Goal: Information Seeking & Learning: Find specific fact

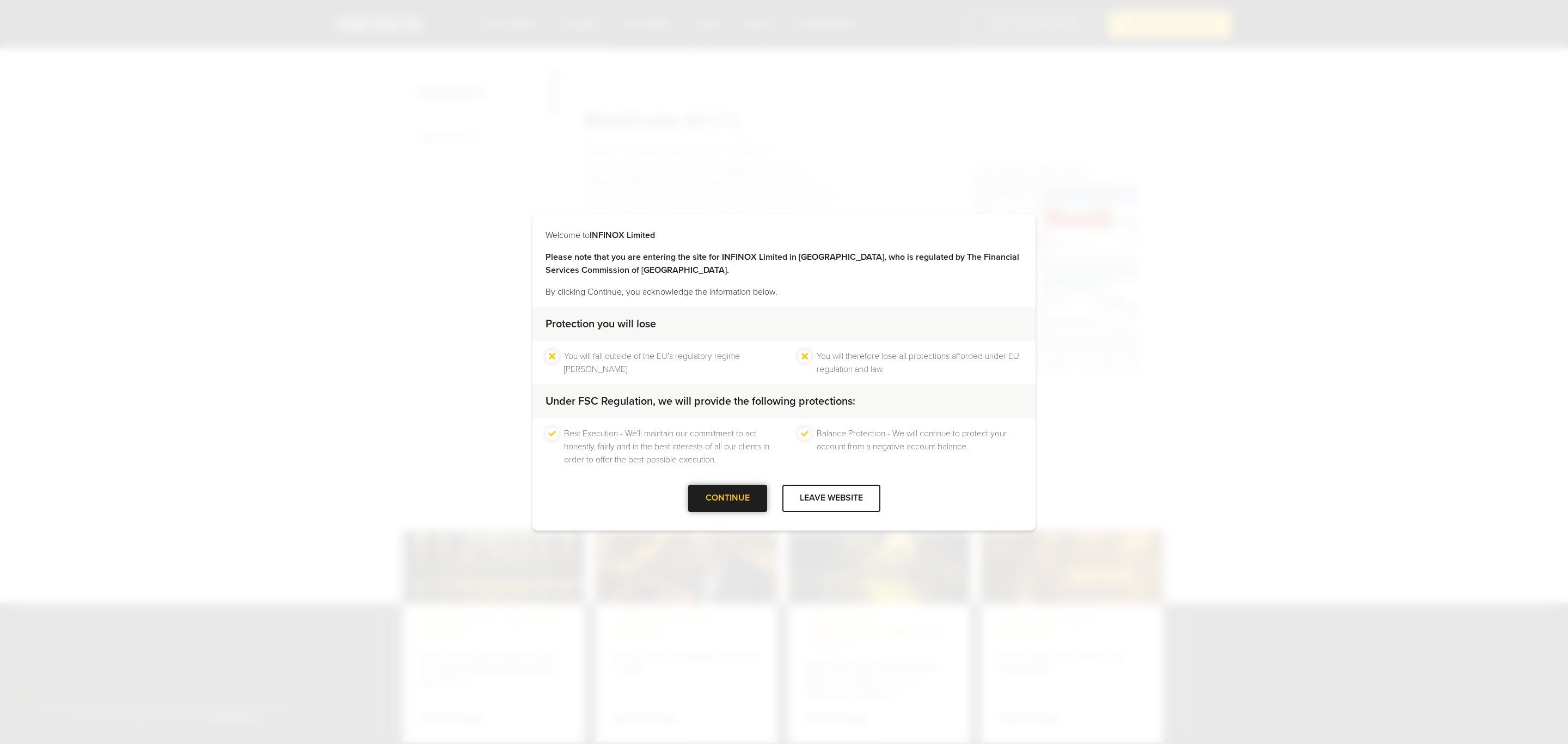
click at [729, 497] on div "CONTINUE" at bounding box center [728, 498] width 79 height 27
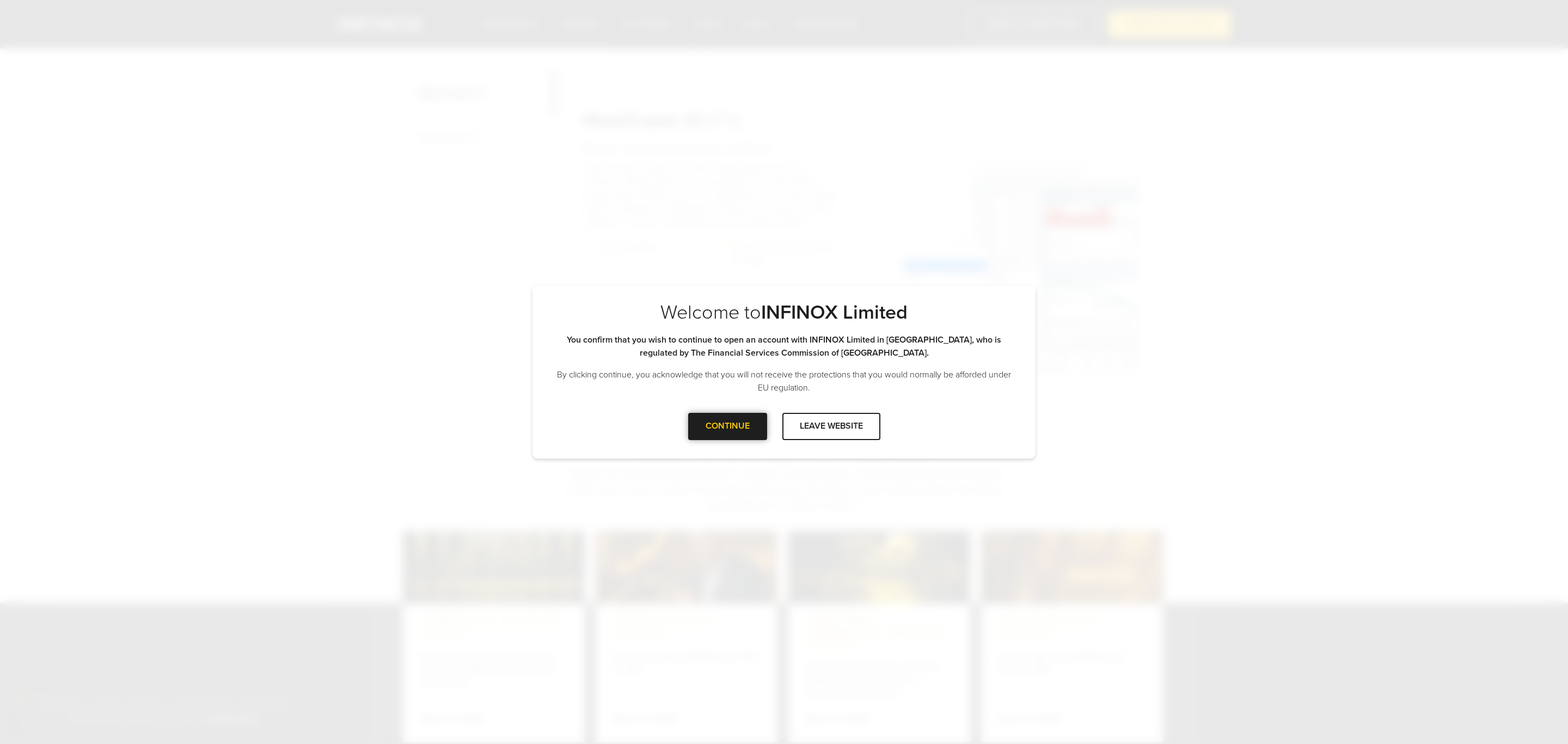
click at [727, 426] on div at bounding box center [727, 426] width 0 height 0
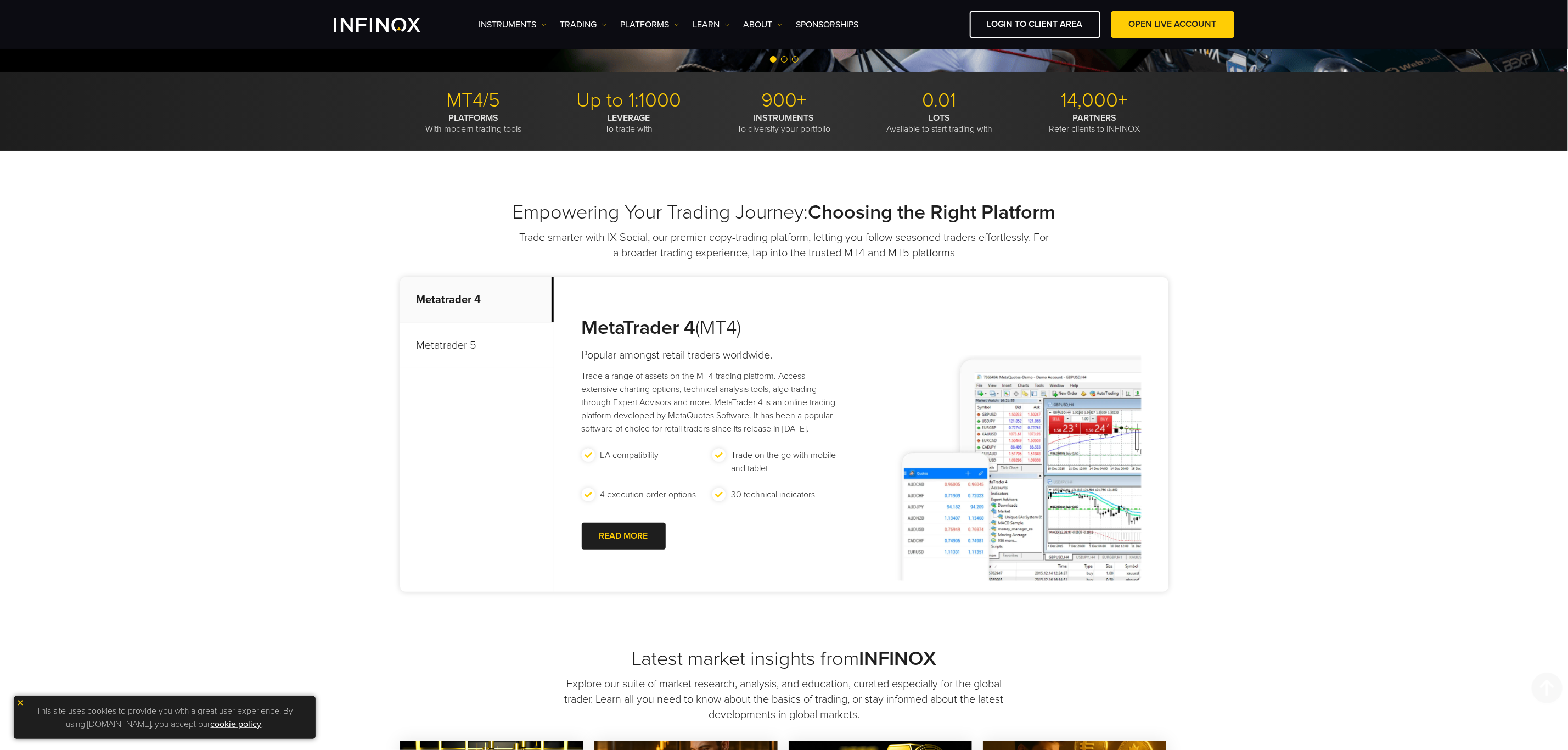
scroll to position [247, 0]
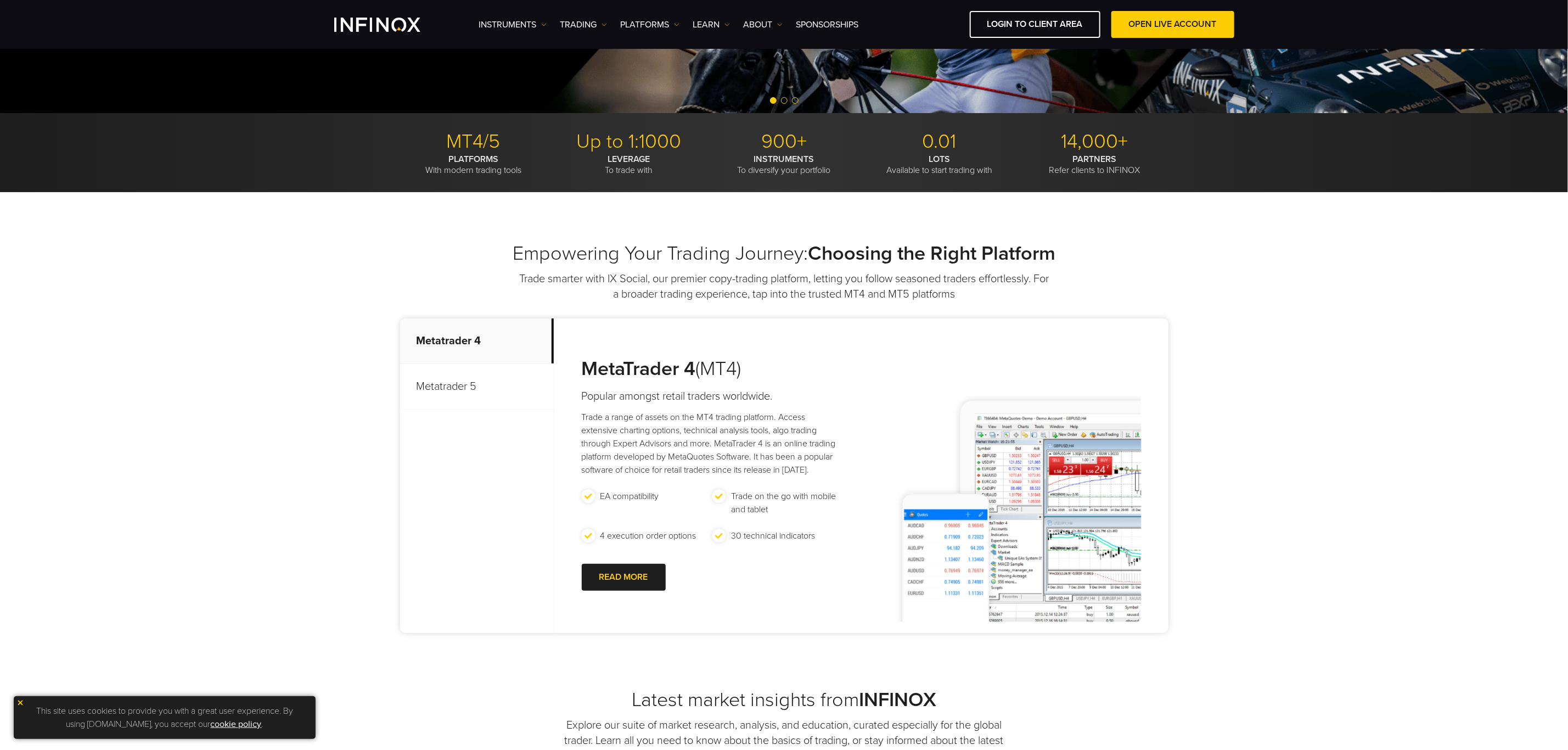
click at [460, 342] on p "Metatrader 4" at bounding box center [477, 341] width 153 height 45
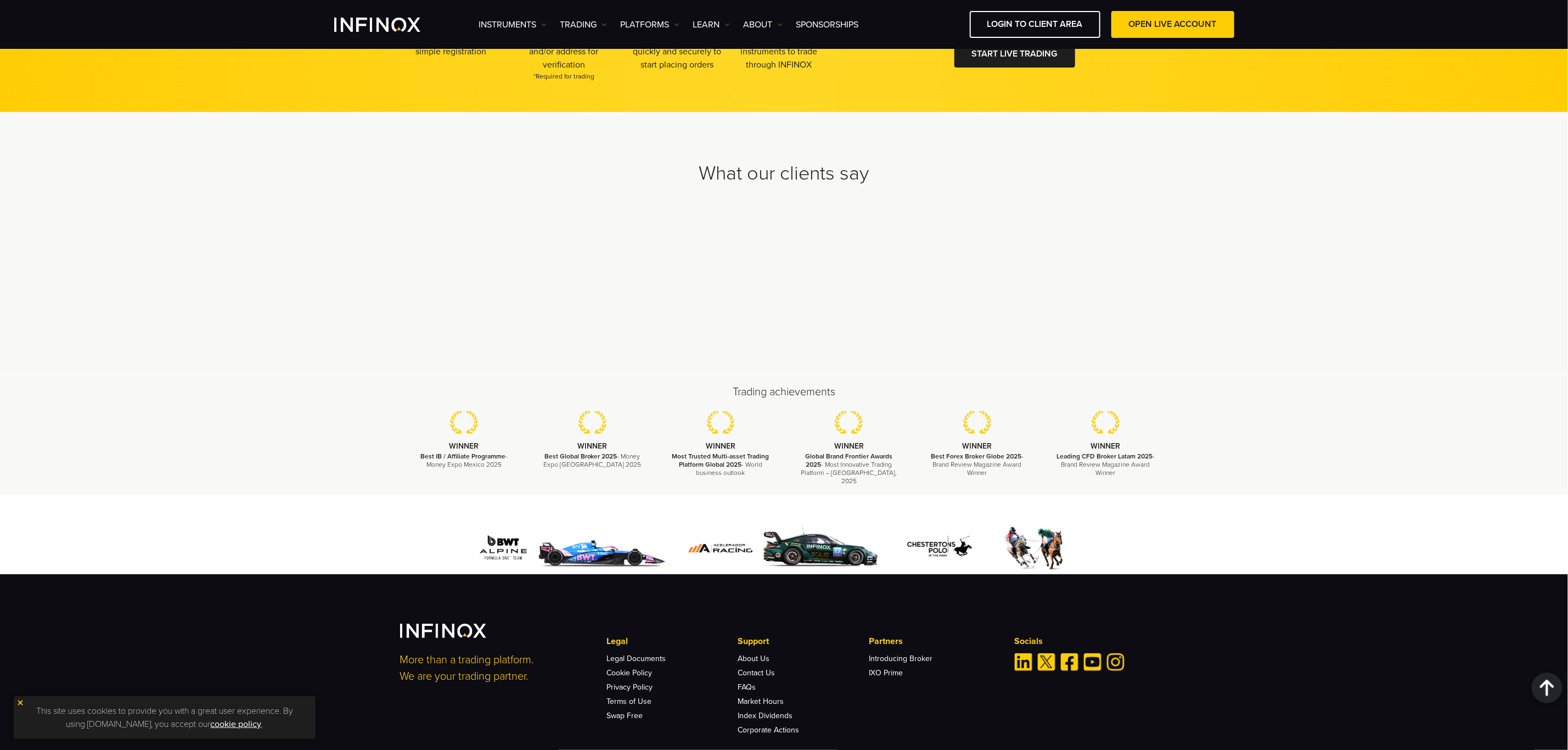
scroll to position [3090, 0]
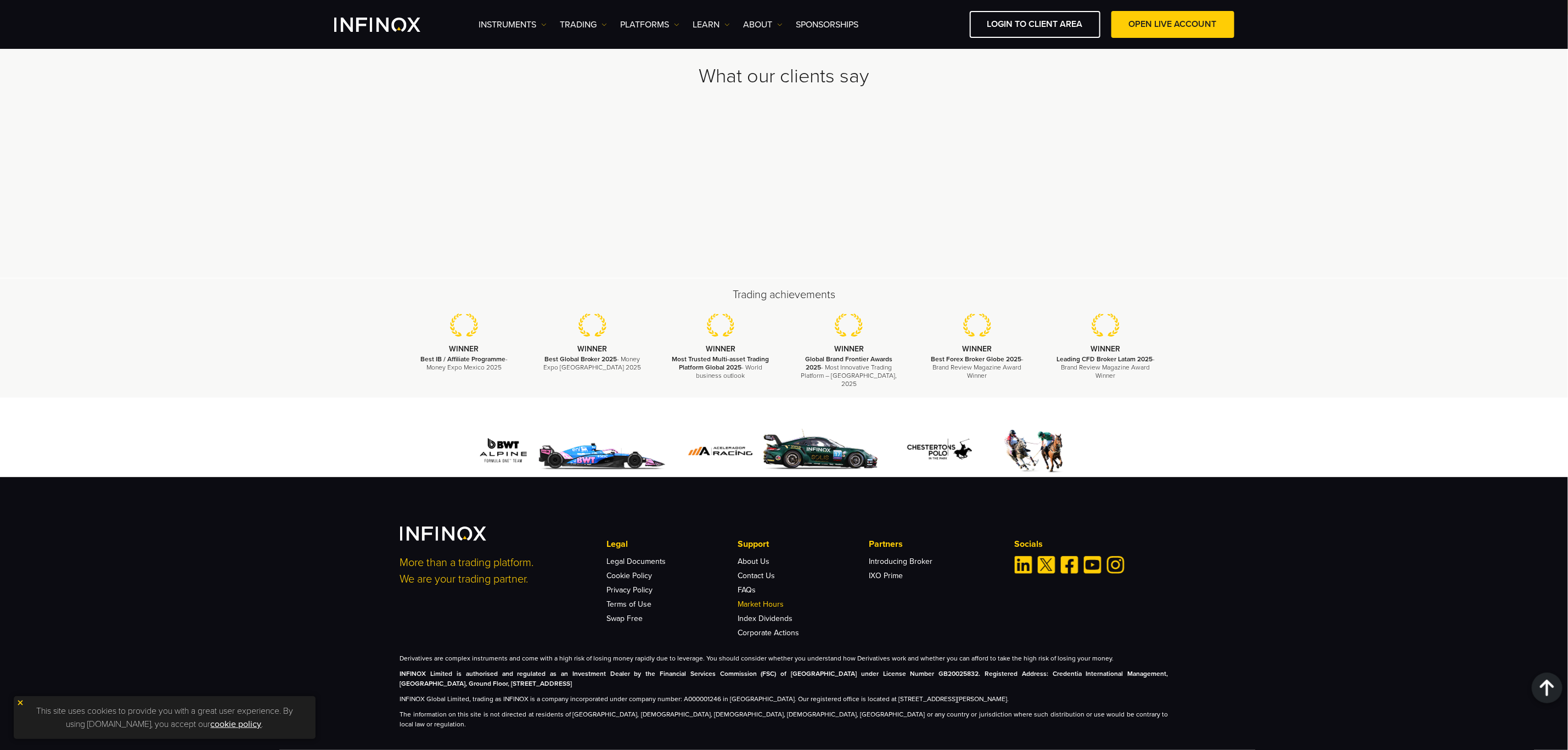
click at [766, 600] on link "Market Hours" at bounding box center [760, 604] width 46 height 9
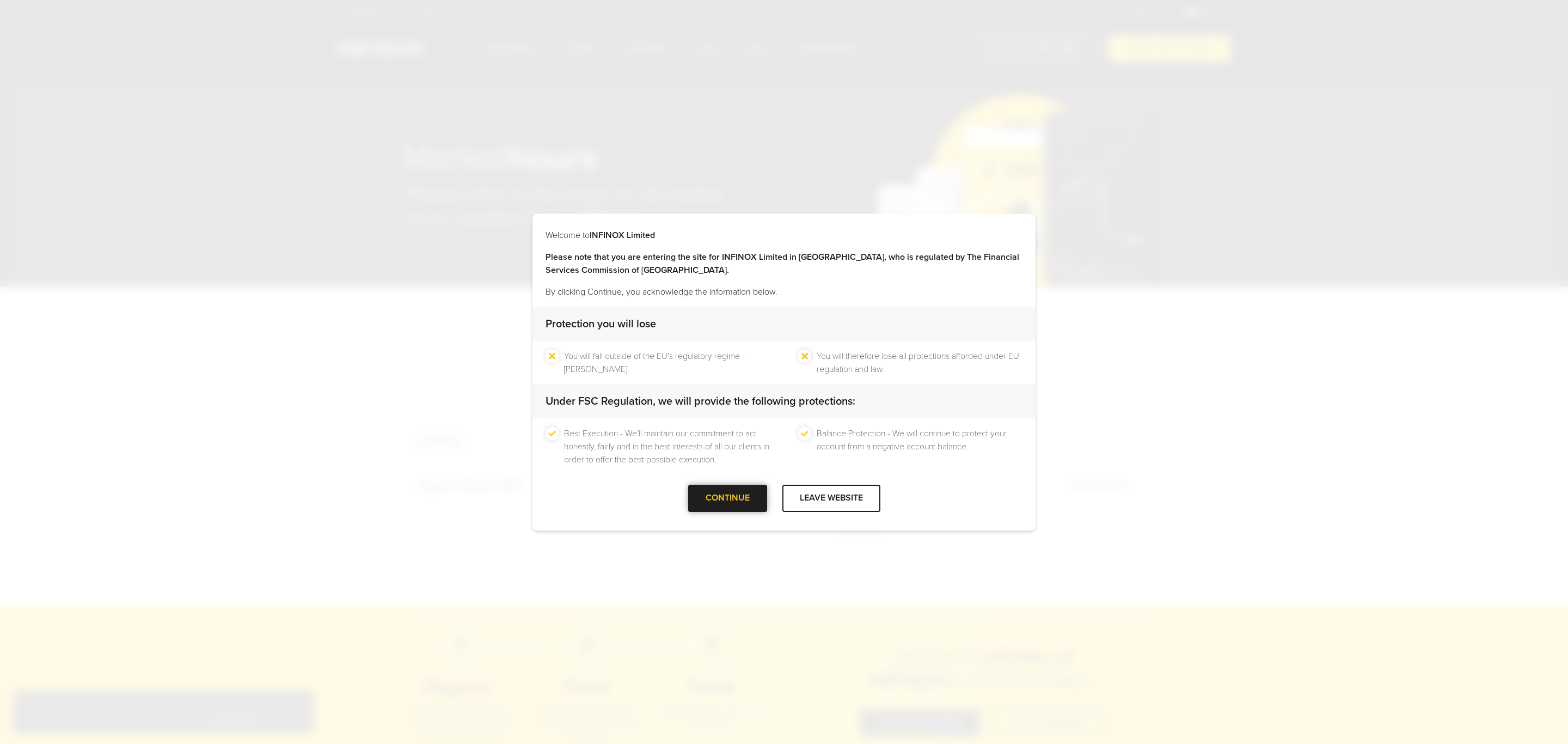
click at [727, 498] on div at bounding box center [727, 498] width 0 height 0
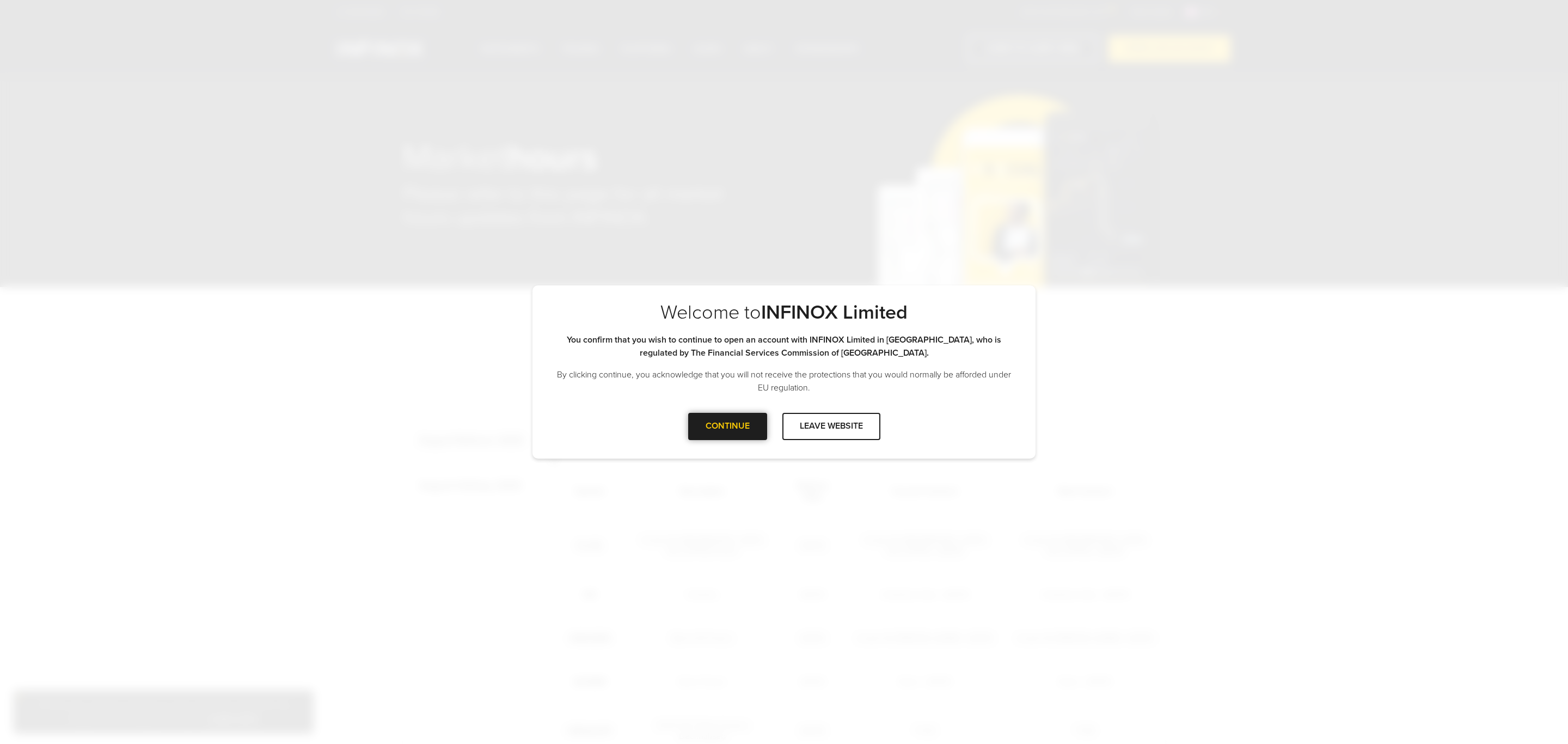
click at [727, 426] on div at bounding box center [727, 426] width 0 height 0
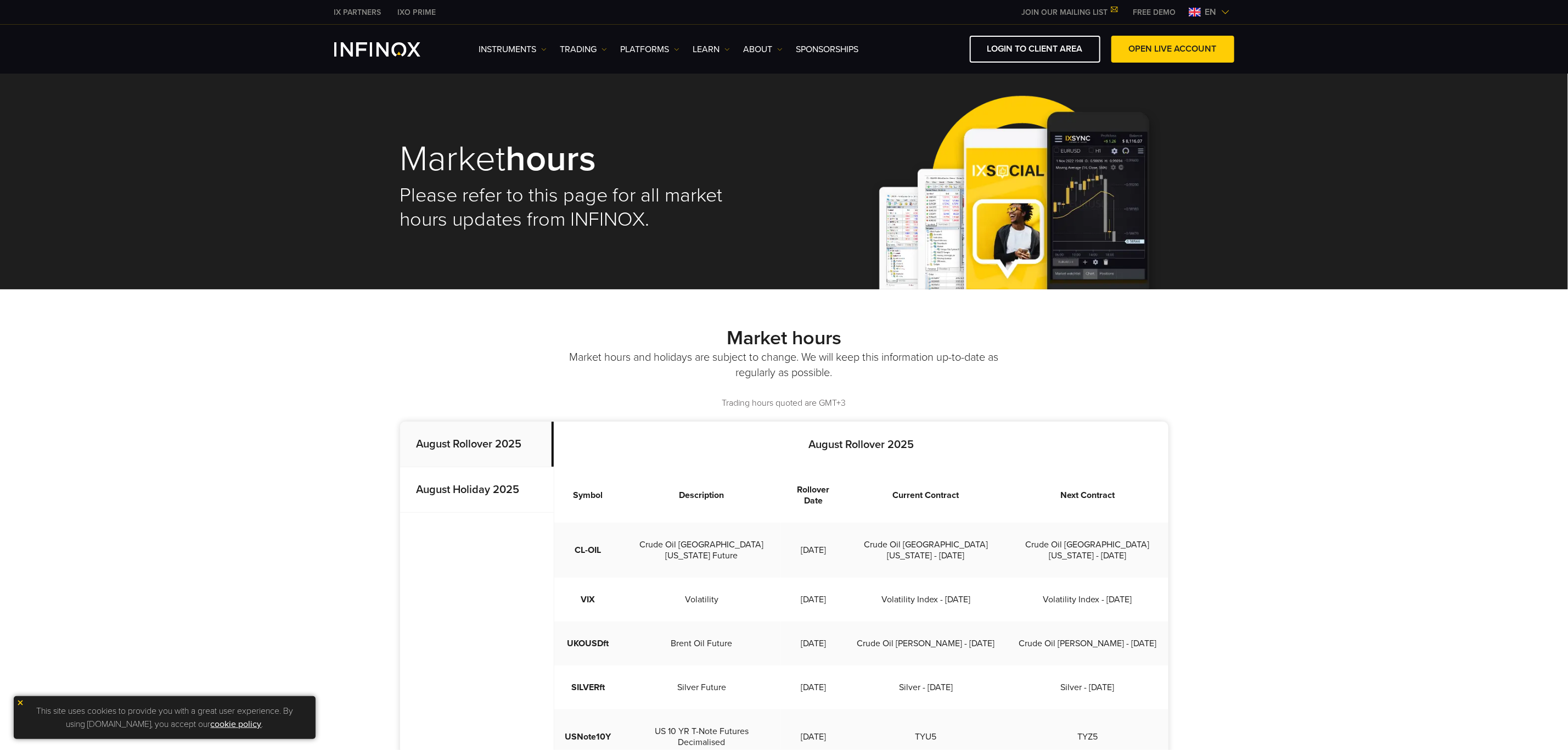
click at [489, 495] on strong "August Holiday 2025" at bounding box center [468, 489] width 103 height 13
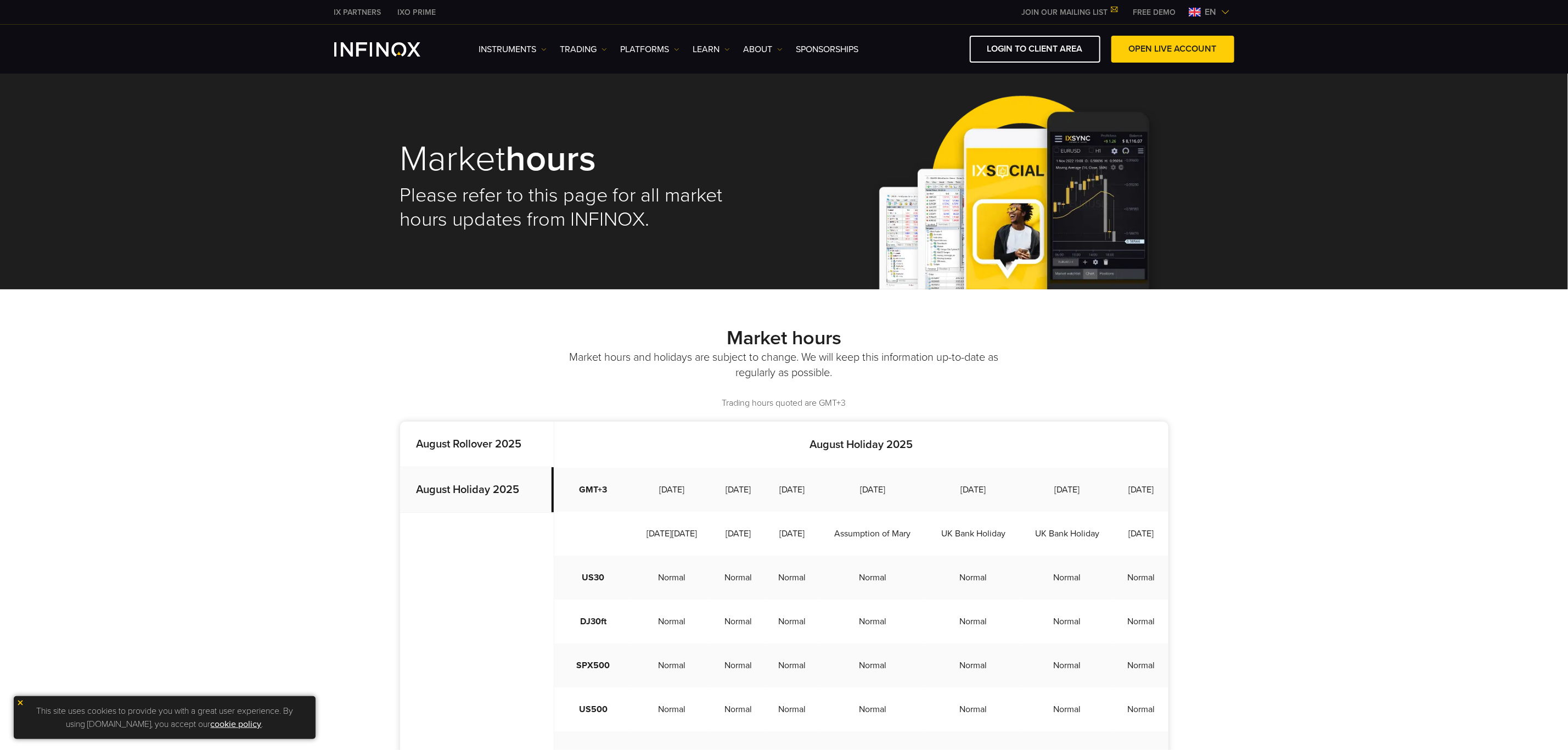
click at [497, 449] on strong "August Rollover 2025" at bounding box center [469, 444] width 106 height 13
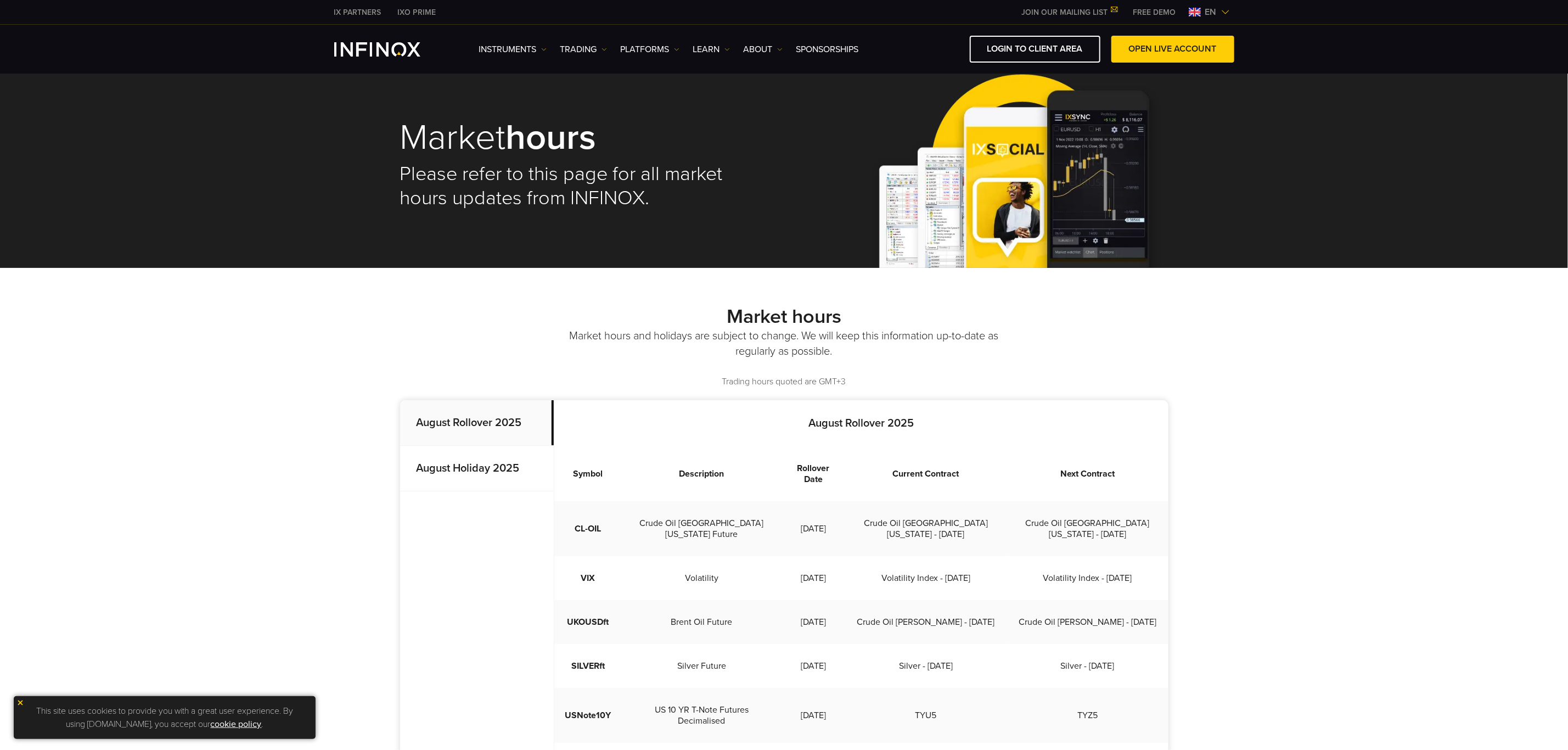
scroll to position [82, 0]
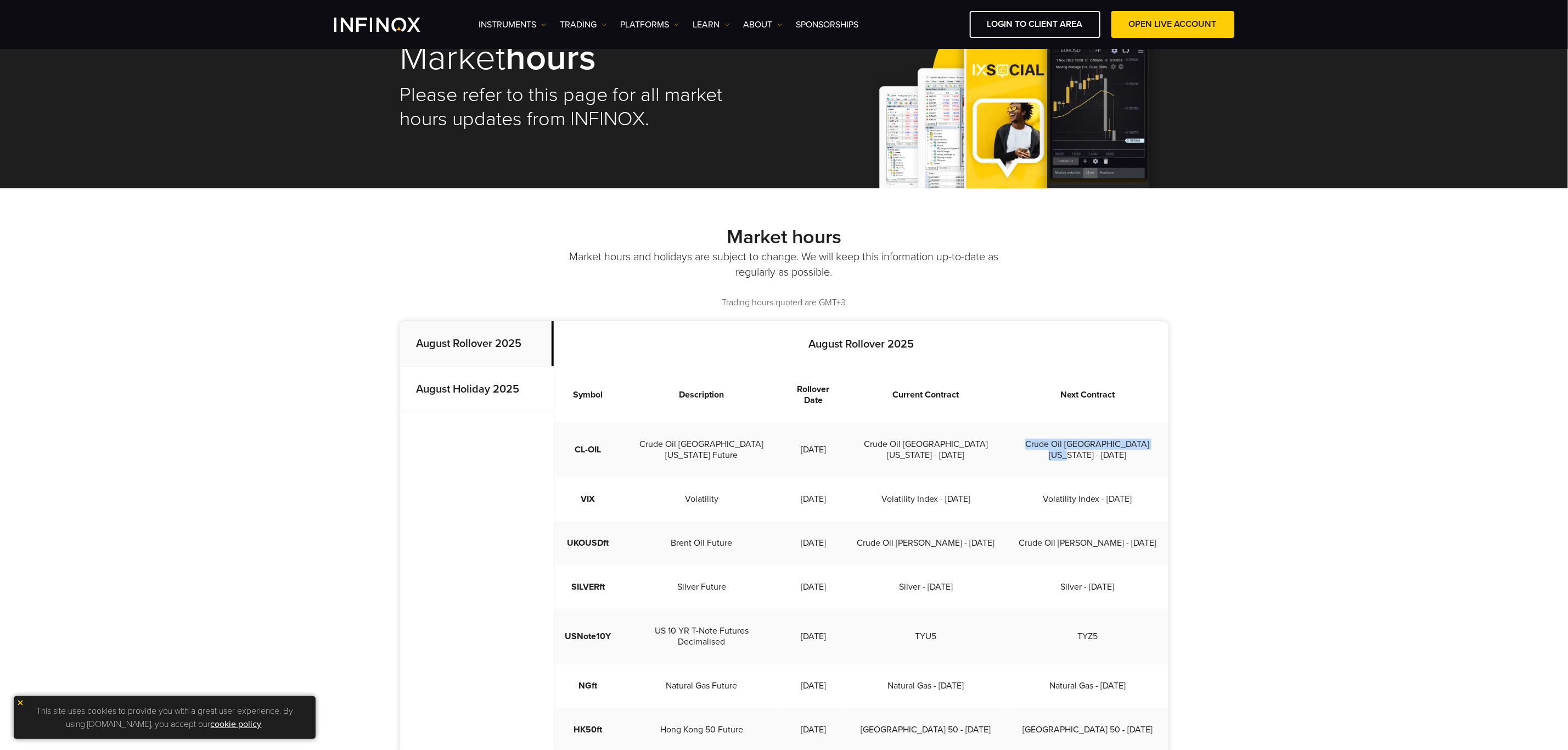
drag, startPoint x: 1158, startPoint y: 431, endPoint x: 1022, endPoint y: 435, distance: 136.1
click at [1022, 435] on td "Crude Oil [GEOGRAPHIC_DATA][US_STATE] - [DATE]" at bounding box center [1087, 449] width 161 height 55
copy td "Crude Oil [GEOGRAPHIC_DATA][US_STATE] - [DATE]"
drag, startPoint x: 1087, startPoint y: 455, endPoint x: 1083, endPoint y: 449, distance: 7.2
click at [1087, 477] on td "Volatility Index - [DATE]" at bounding box center [1087, 499] width 161 height 44
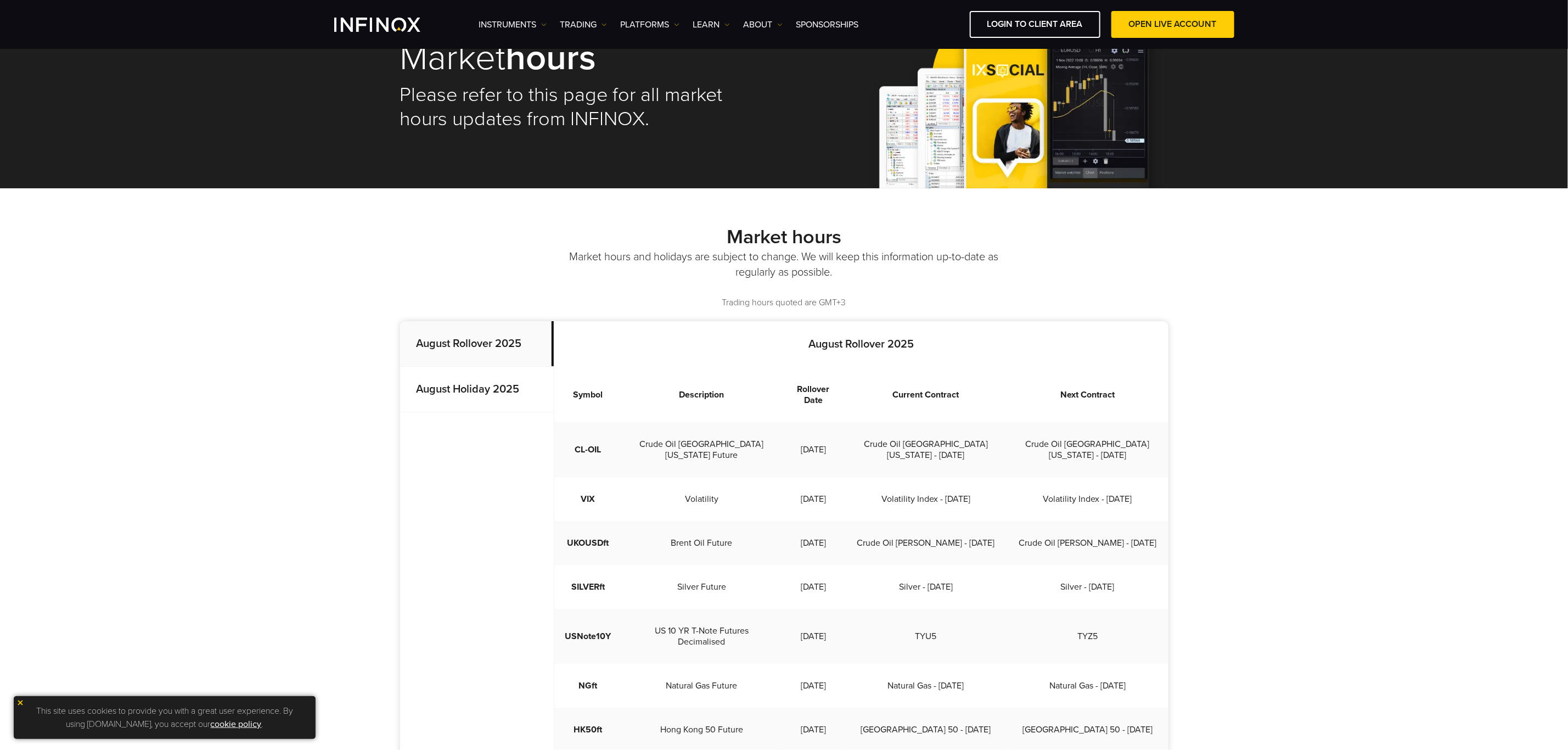
scroll to position [0, 0]
drag, startPoint x: 1029, startPoint y: 433, endPoint x: 1161, endPoint y: 435, distance: 132.0
click at [1161, 435] on td "Crude Oil [GEOGRAPHIC_DATA][US_STATE] - [DATE]" at bounding box center [1087, 449] width 161 height 55
copy td "Crude Oil [GEOGRAPHIC_DATA][US_STATE] - [DATE]"
